Goal: Task Accomplishment & Management: Manage account settings

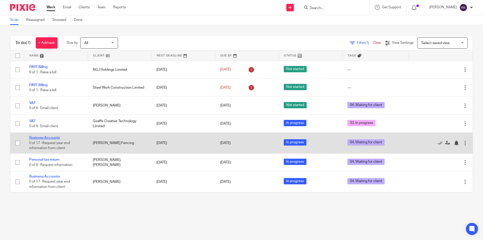
click at [55, 138] on link "Business Accounts" at bounding box center [44, 138] width 31 height 4
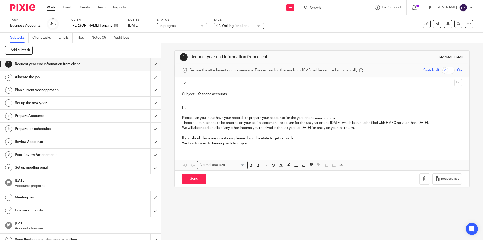
click at [218, 27] on span "04. Waiting for client" at bounding box center [233, 26] width 32 height 4
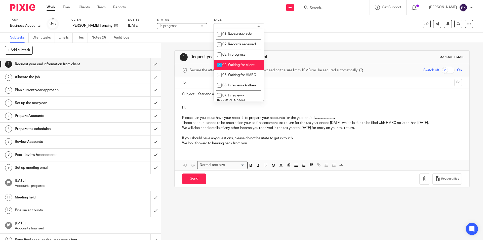
click at [229, 67] on li "04. Waiting for client" at bounding box center [239, 65] width 50 height 10
checkbox input "false"
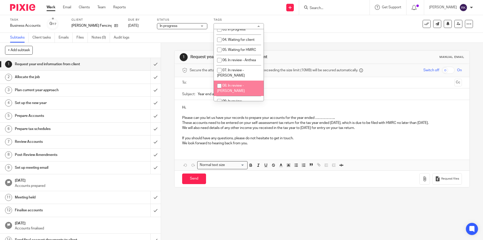
scroll to position [50, 0]
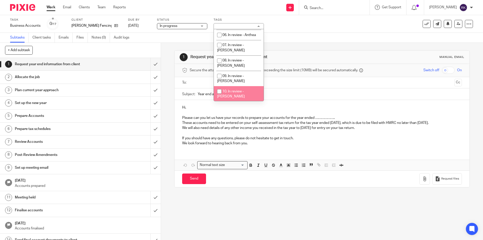
click at [230, 86] on li "10. In review - [PERSON_NAME]" at bounding box center [239, 93] width 50 height 15
checkbox input "true"
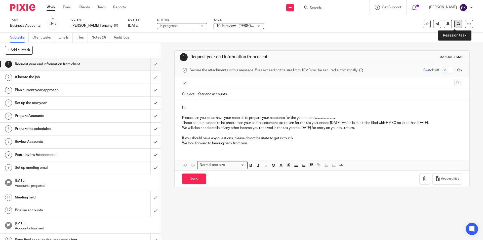
click at [457, 25] on icon at bounding box center [459, 24] width 4 height 4
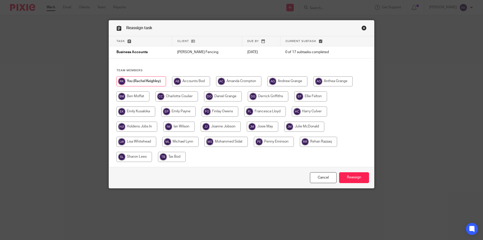
click at [236, 128] on input "radio" at bounding box center [221, 127] width 40 height 10
radio input "true"
click at [350, 177] on input "Reassign" at bounding box center [354, 177] width 30 height 11
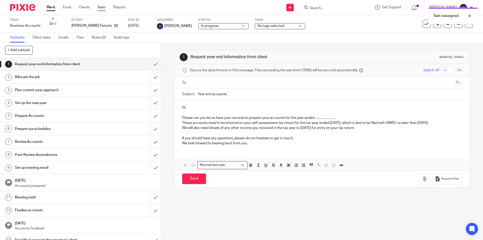
click at [100, 9] on link "Team" at bounding box center [101, 7] width 8 height 5
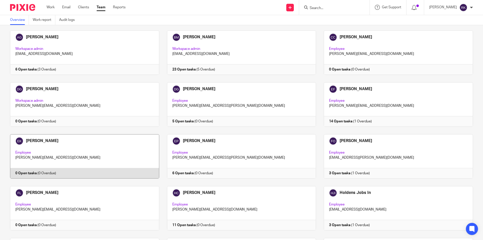
scroll to position [101, 0]
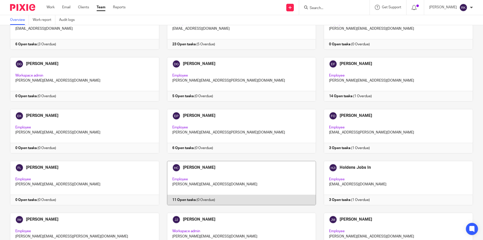
click at [177, 199] on link at bounding box center [237, 183] width 157 height 44
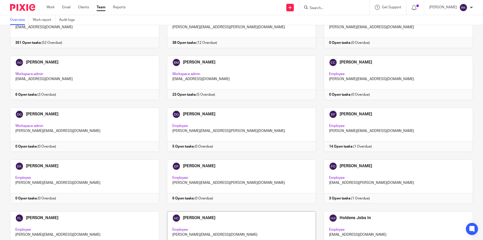
scroll to position [126, 0]
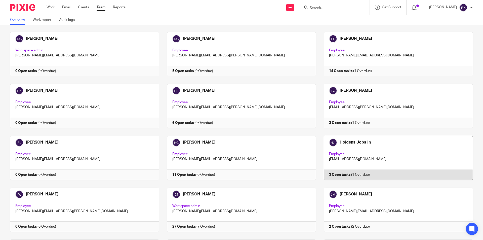
click at [329, 174] on link at bounding box center [394, 158] width 157 height 44
